Goal: Task Accomplishment & Management: Manage account settings

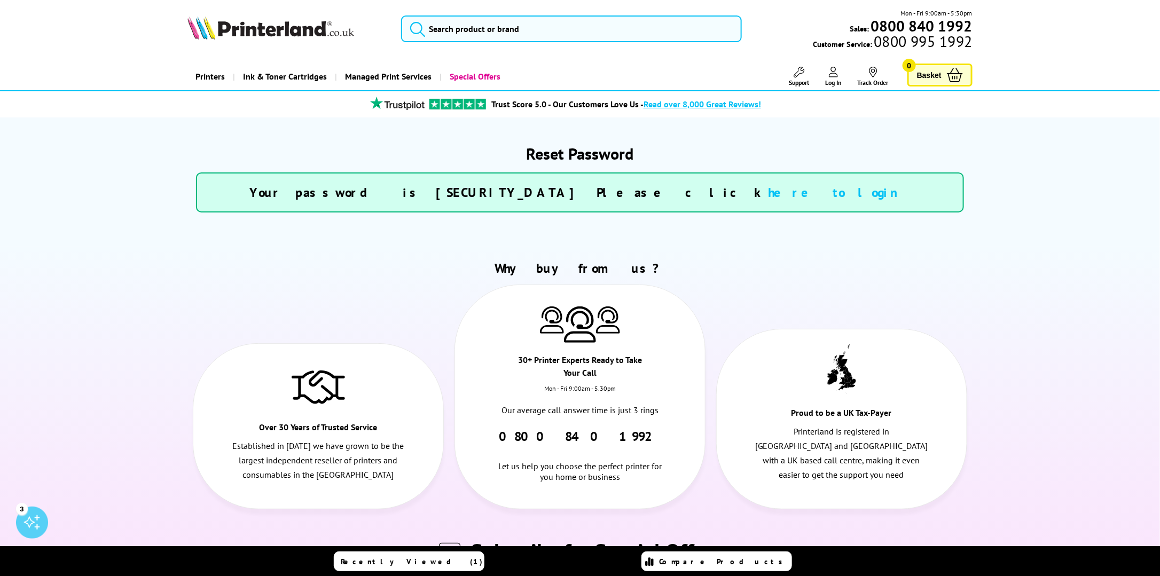
click at [769, 200] on link "here to login" at bounding box center [840, 192] width 142 height 17
